Goal: Find specific page/section: Find specific page/section

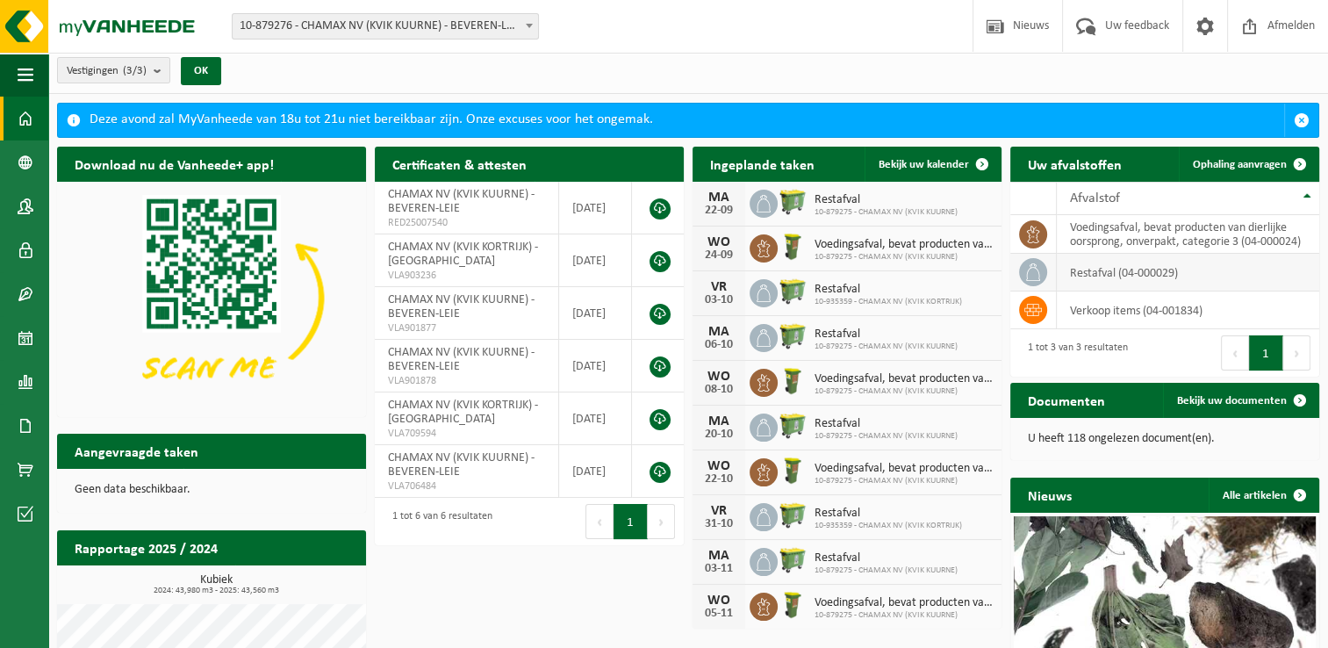
scroll to position [2, 0]
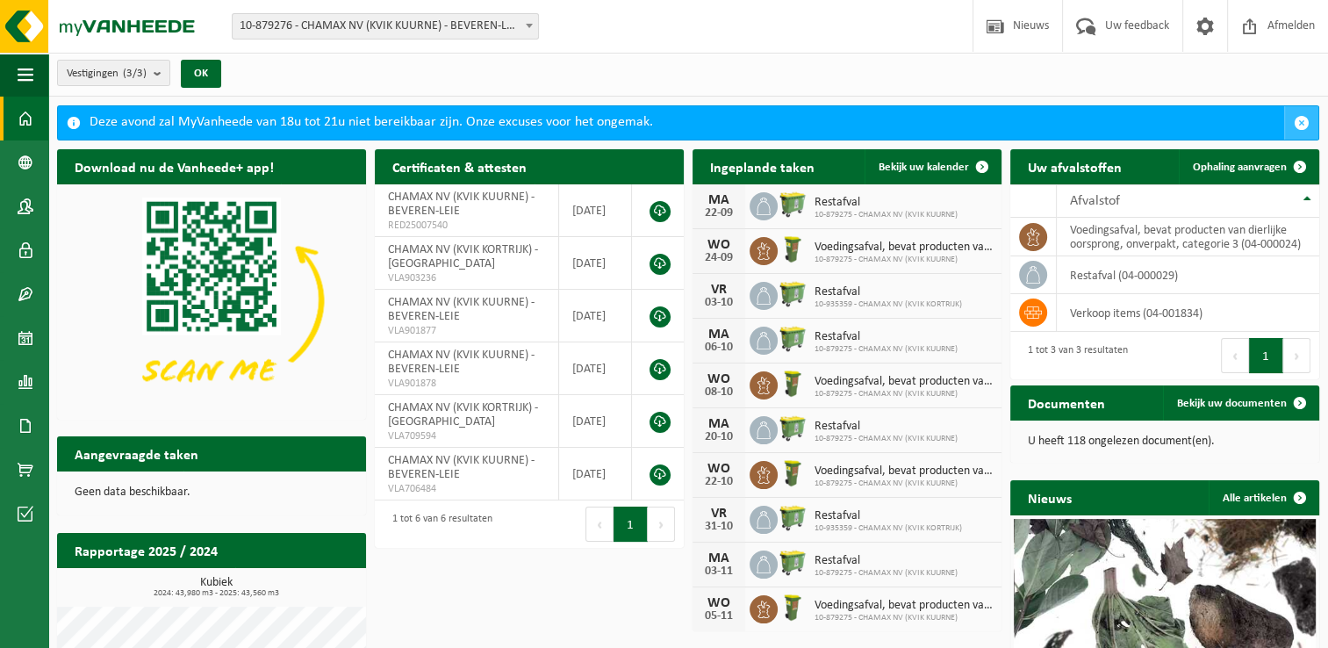
click at [1295, 118] on span "button" at bounding box center [1302, 123] width 16 height 16
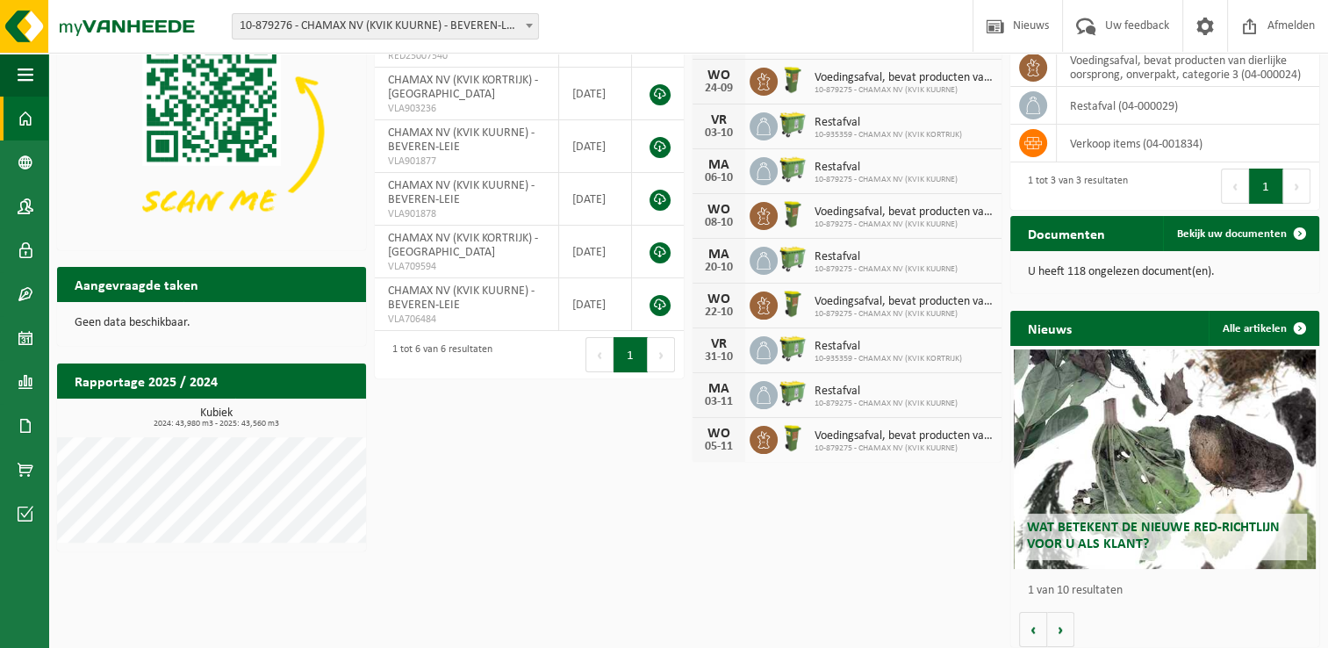
scroll to position [133, 0]
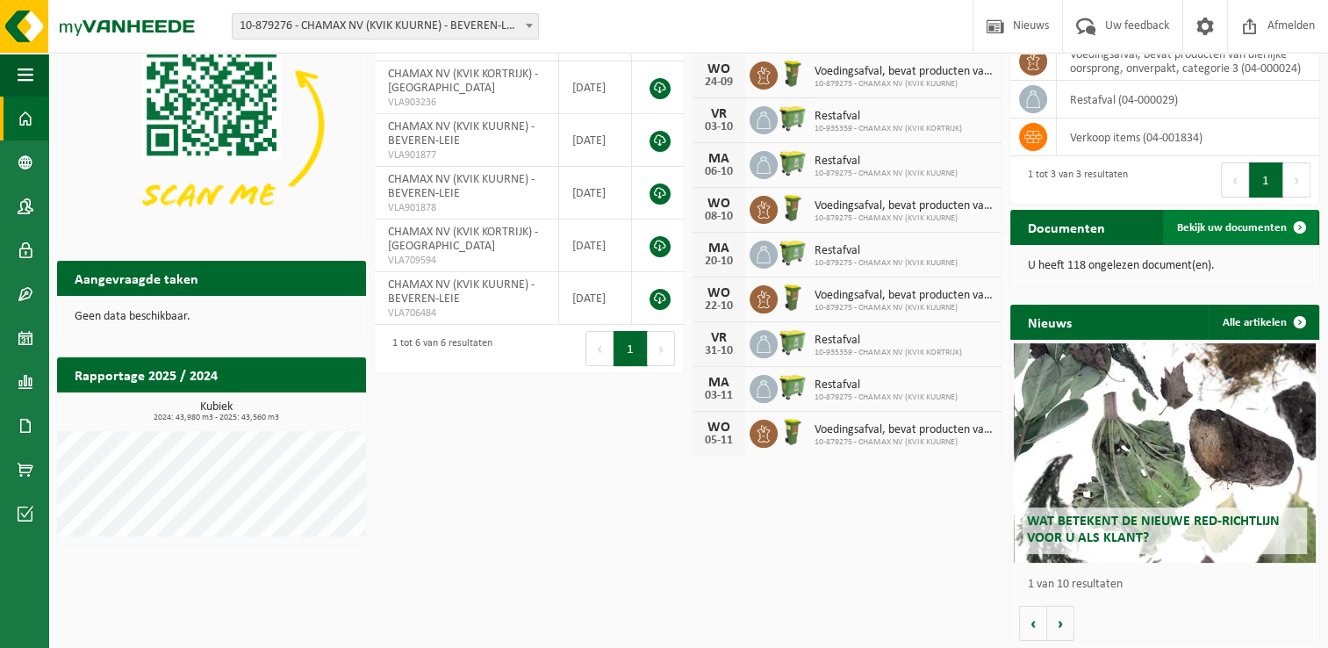
click at [1239, 226] on span "Bekijk uw documenten" at bounding box center [1232, 227] width 110 height 11
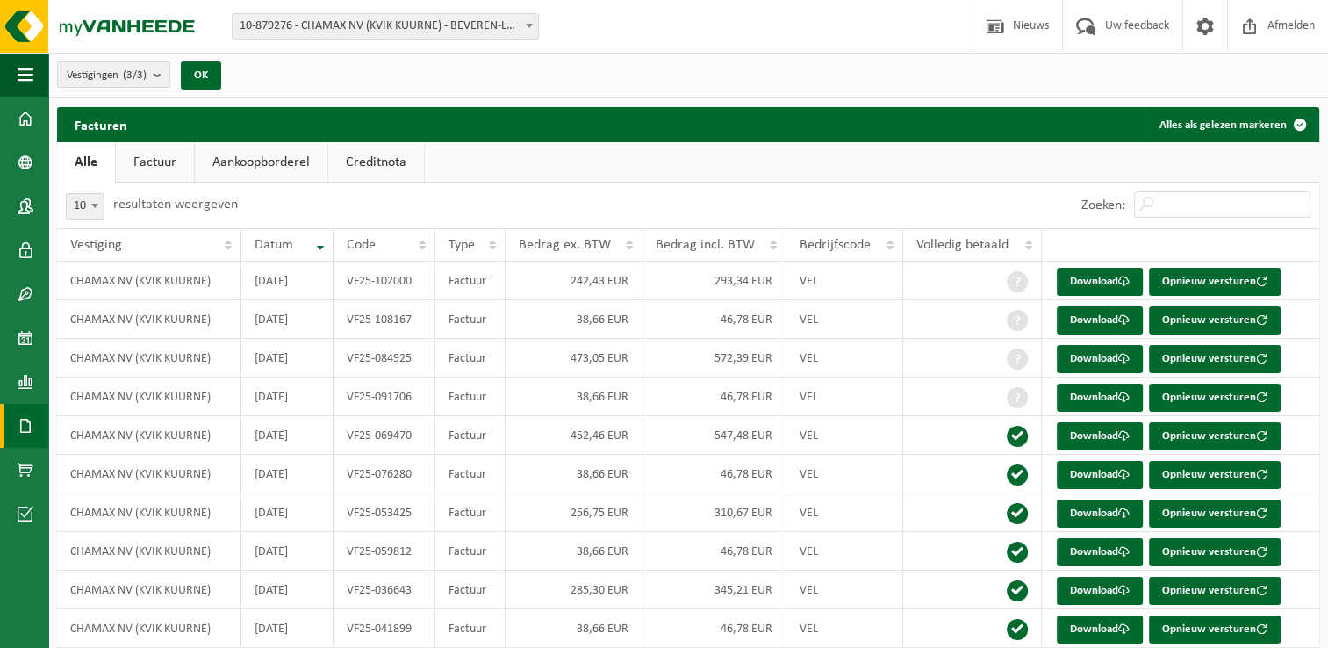
click at [383, 156] on link "Creditnota" at bounding box center [376, 162] width 96 height 40
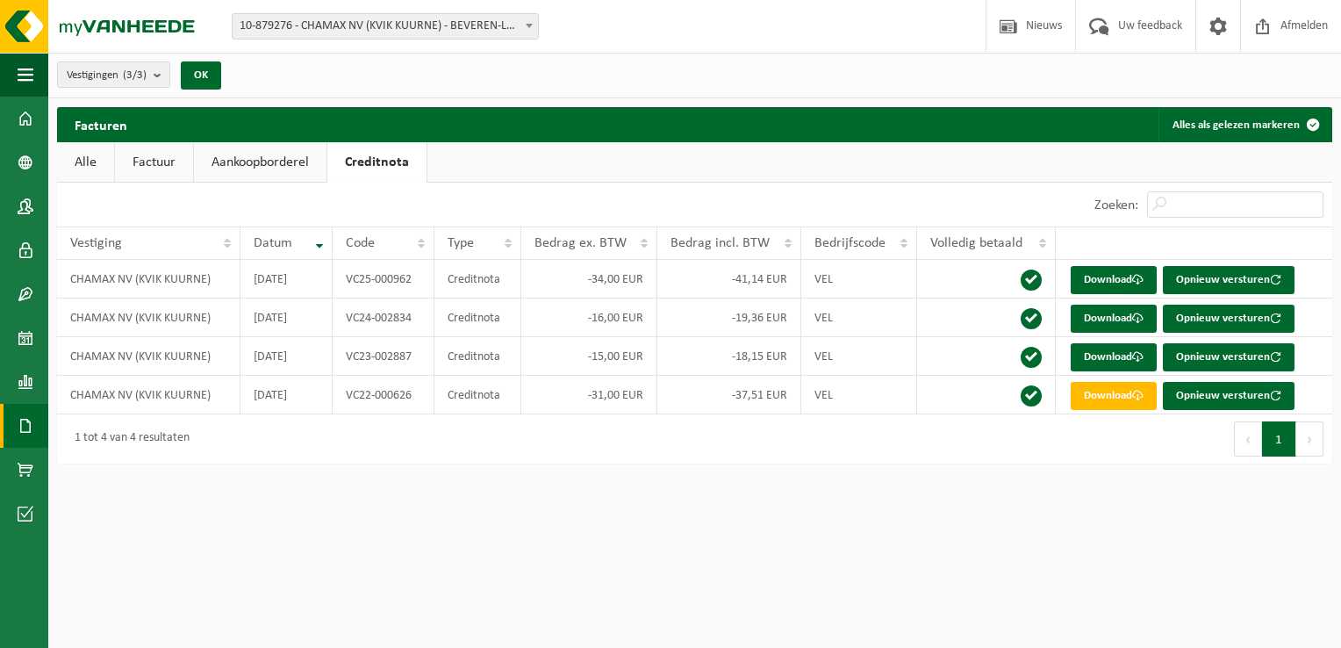
click at [260, 164] on link "Aankoopborderel" at bounding box center [260, 162] width 133 height 40
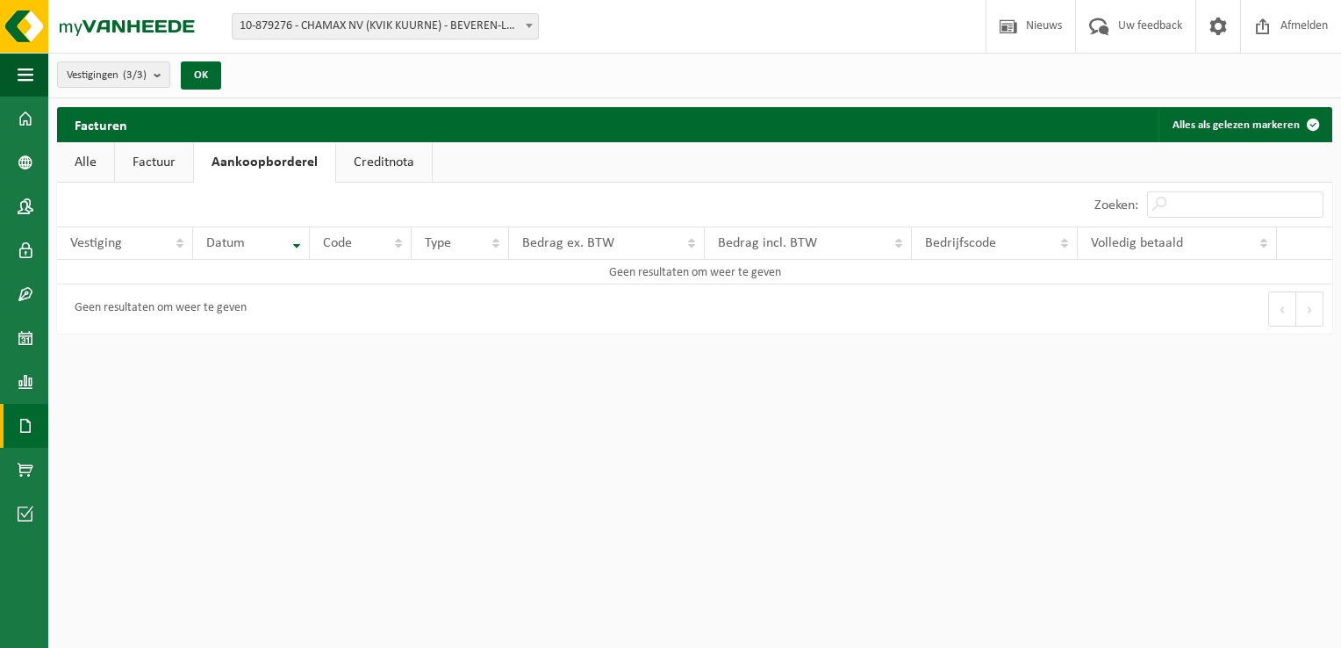
click at [185, 169] on link "Factuur" at bounding box center [154, 162] width 78 height 40
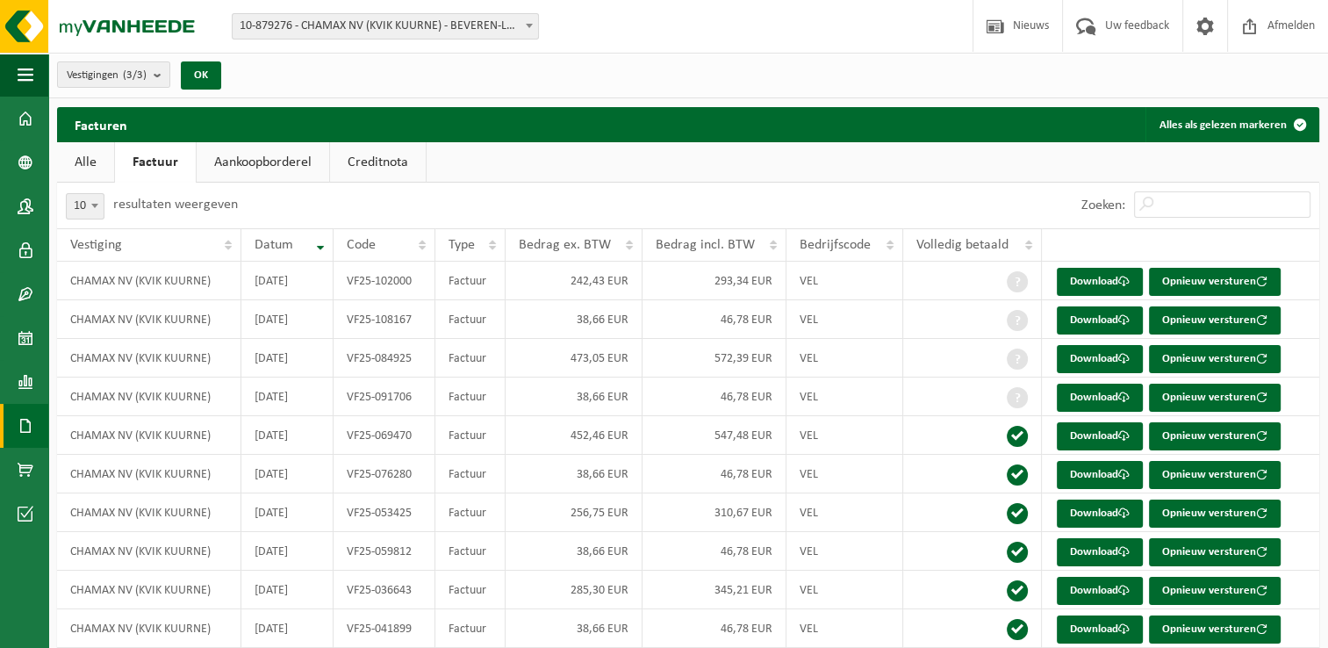
click at [87, 149] on link "Alle" at bounding box center [85, 162] width 57 height 40
click at [28, 298] on span at bounding box center [26, 294] width 16 height 44
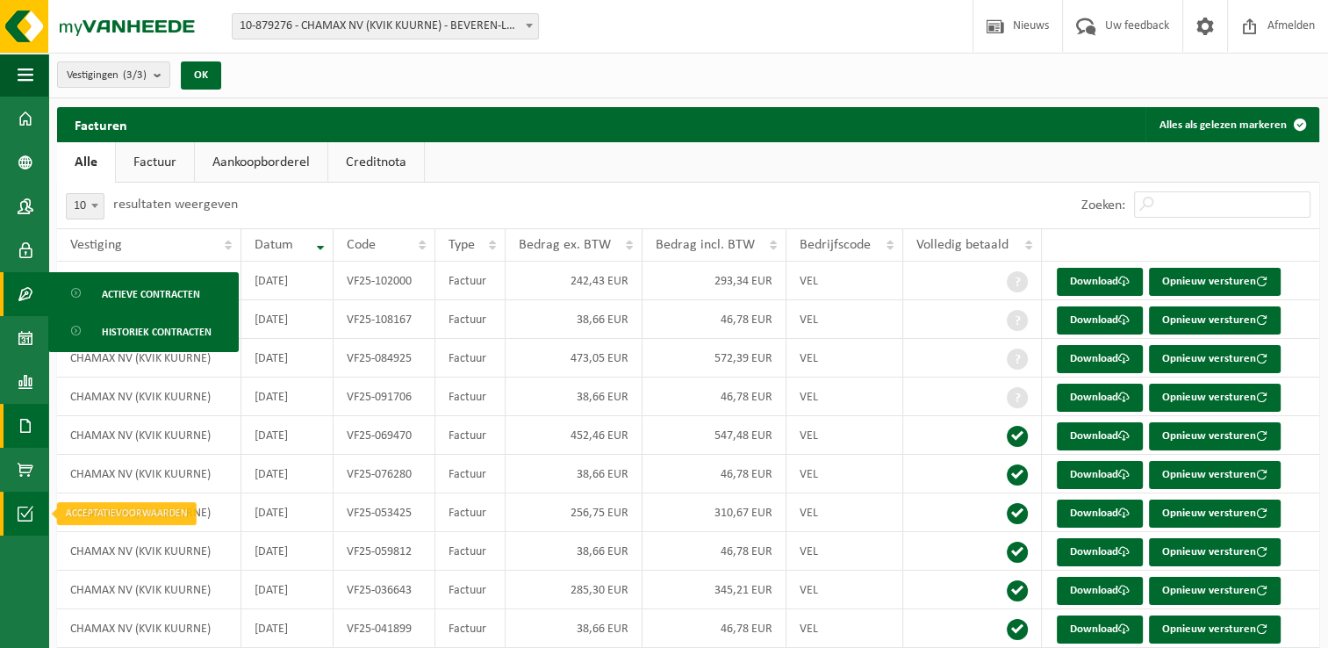
click at [27, 512] on span at bounding box center [26, 513] width 16 height 44
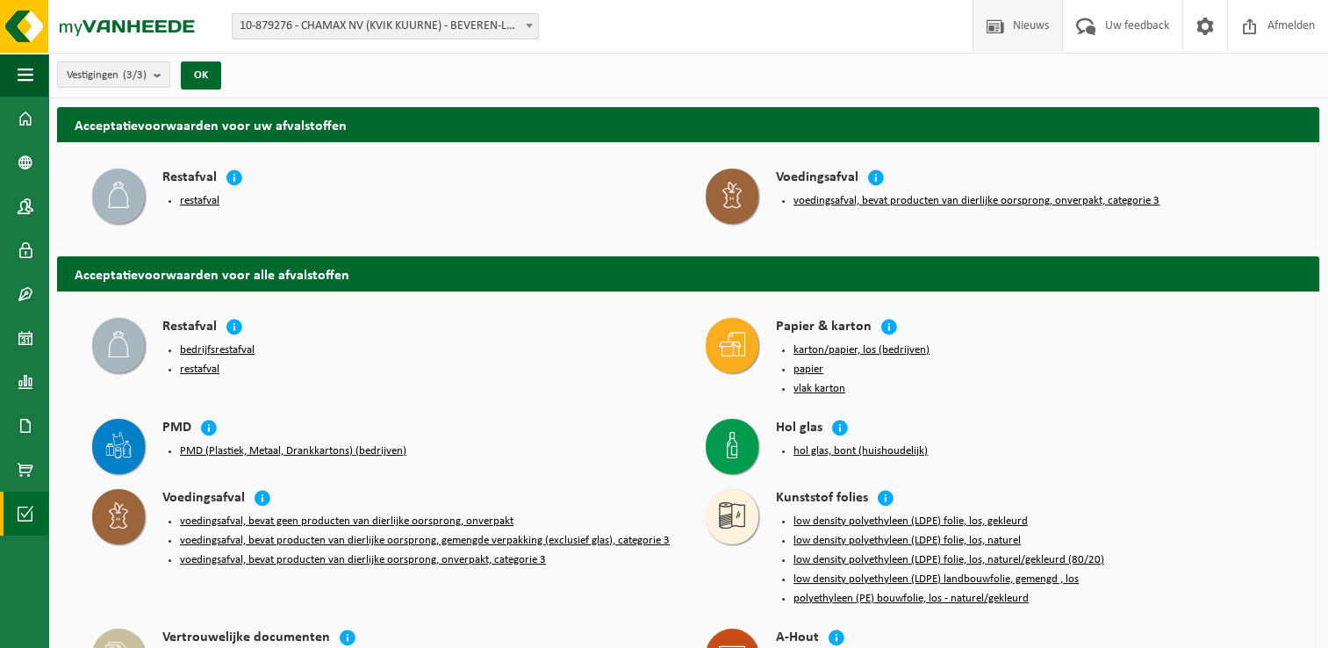
click at [1019, 26] on span "Nieuws" at bounding box center [1030, 26] width 45 height 52
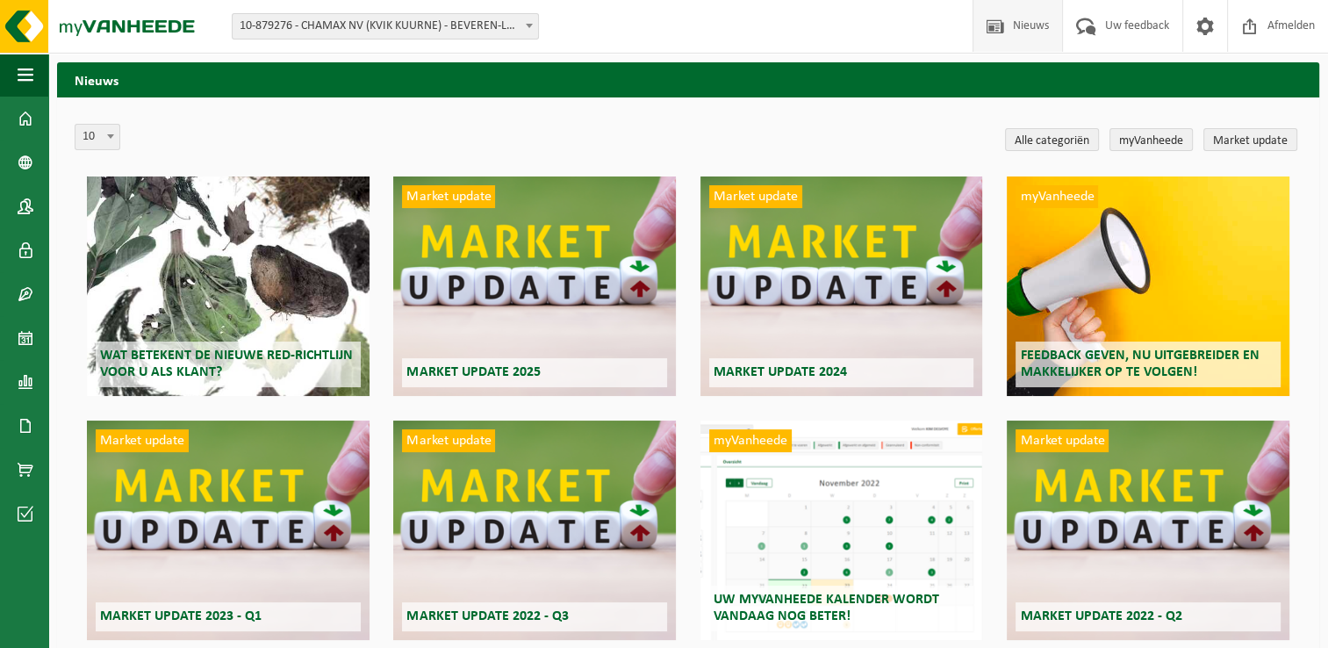
click at [319, 27] on span "10-879276 - CHAMAX NV (KVIK KUURNE) - BEVEREN-LEIE" at bounding box center [385, 26] width 305 height 25
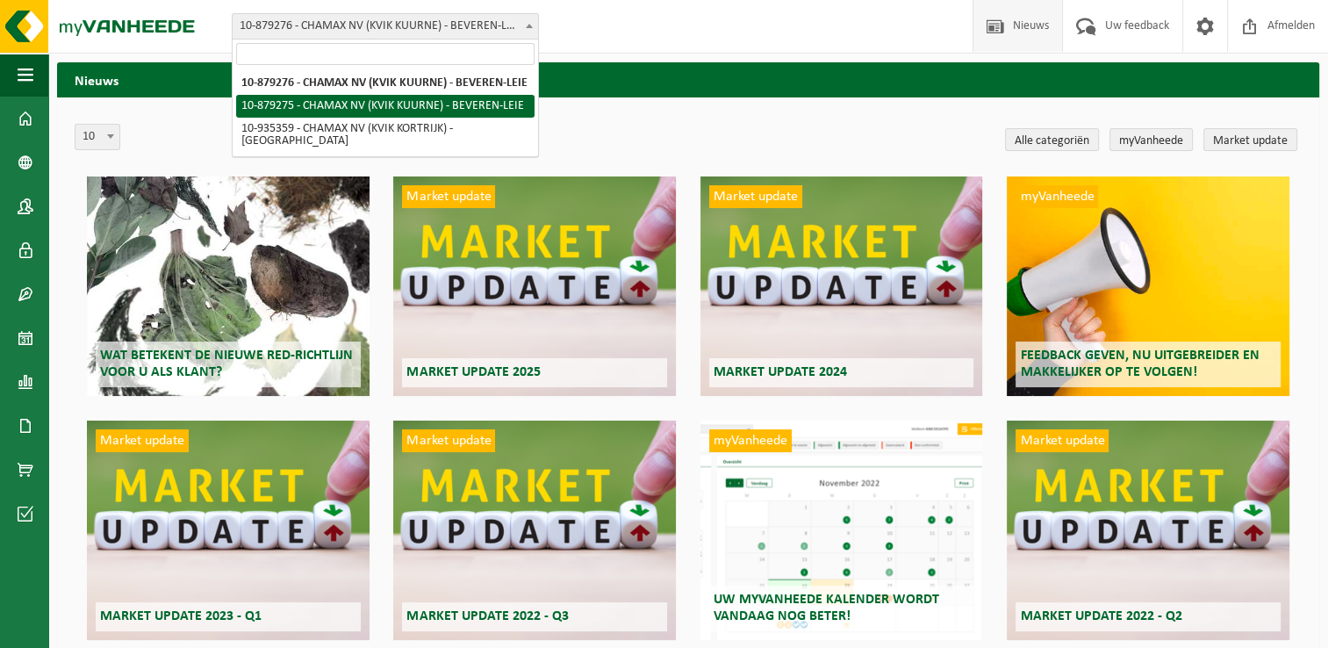
select select "109011"
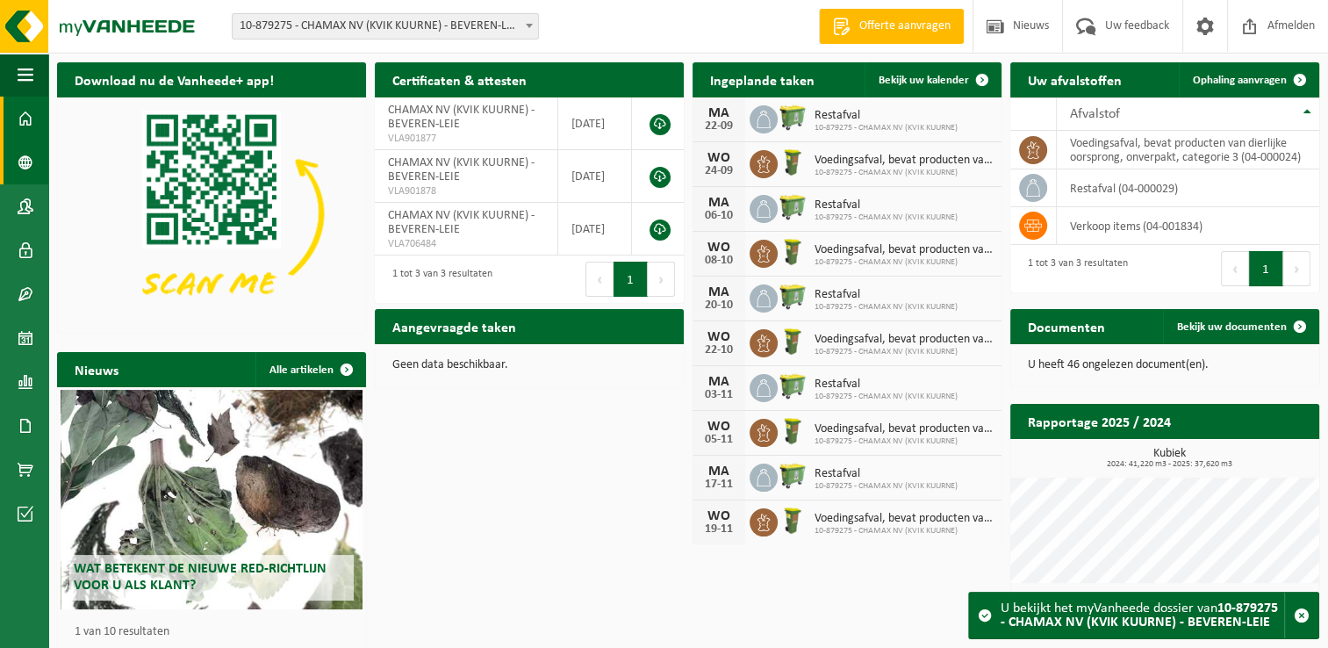
click at [29, 153] on span at bounding box center [26, 162] width 16 height 44
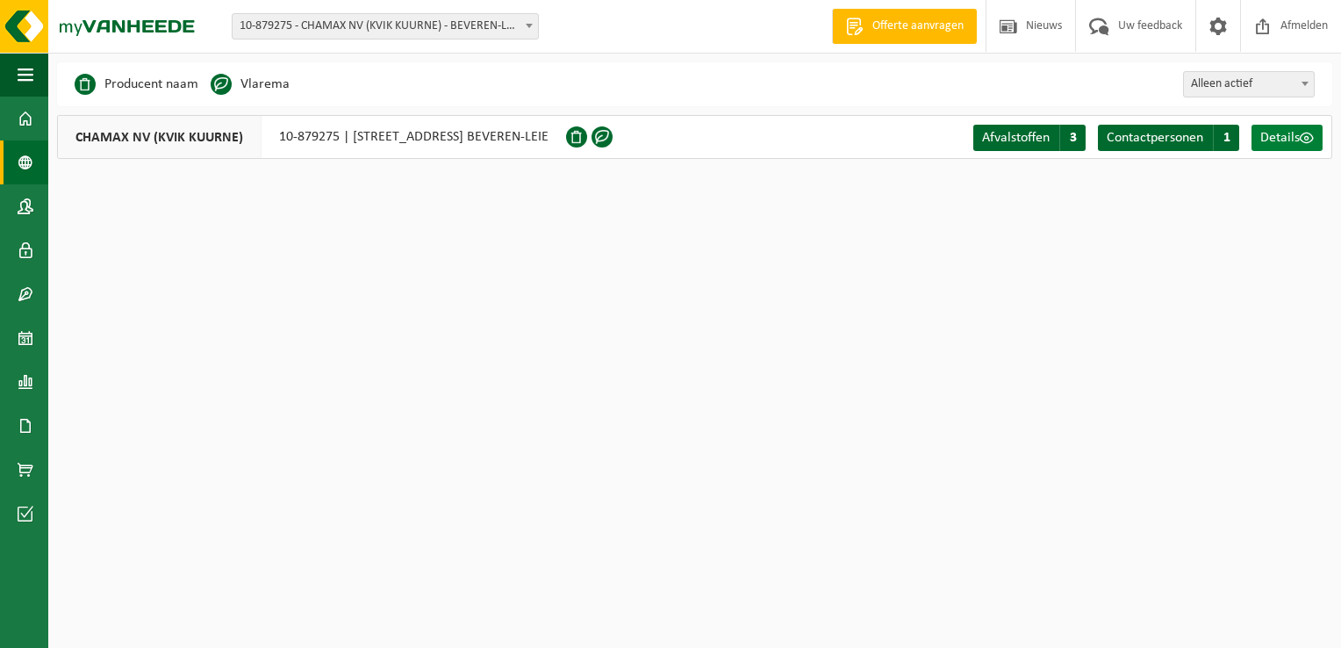
click at [1294, 138] on span "Details" at bounding box center [1279, 138] width 39 height 14
